Goal: Find specific page/section: Find specific page/section

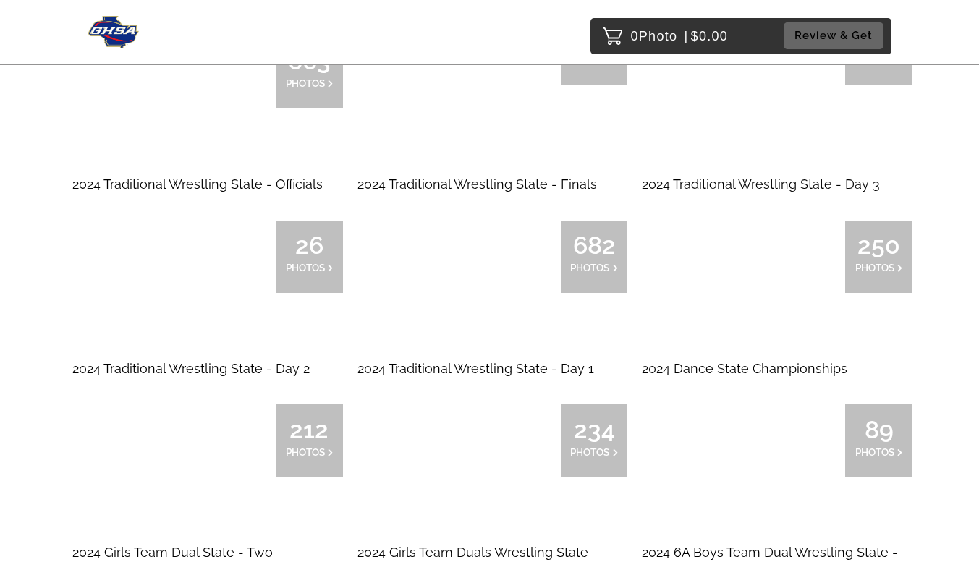
scroll to position [9798, 0]
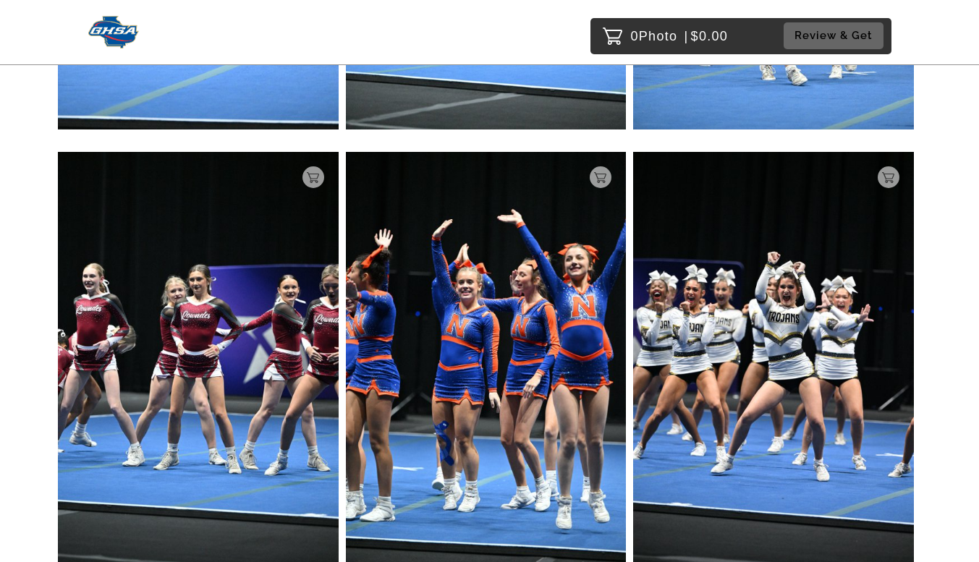
scroll to position [2465, 0]
